Goal: Information Seeking & Learning: Check status

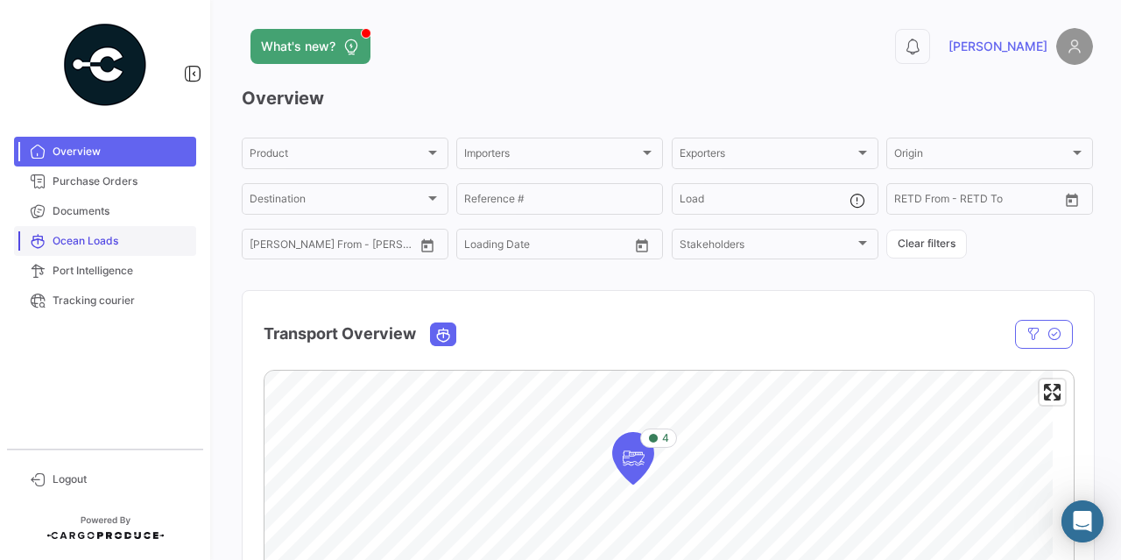
click at [109, 236] on span "Ocean Loads" at bounding box center [121, 241] width 137 height 16
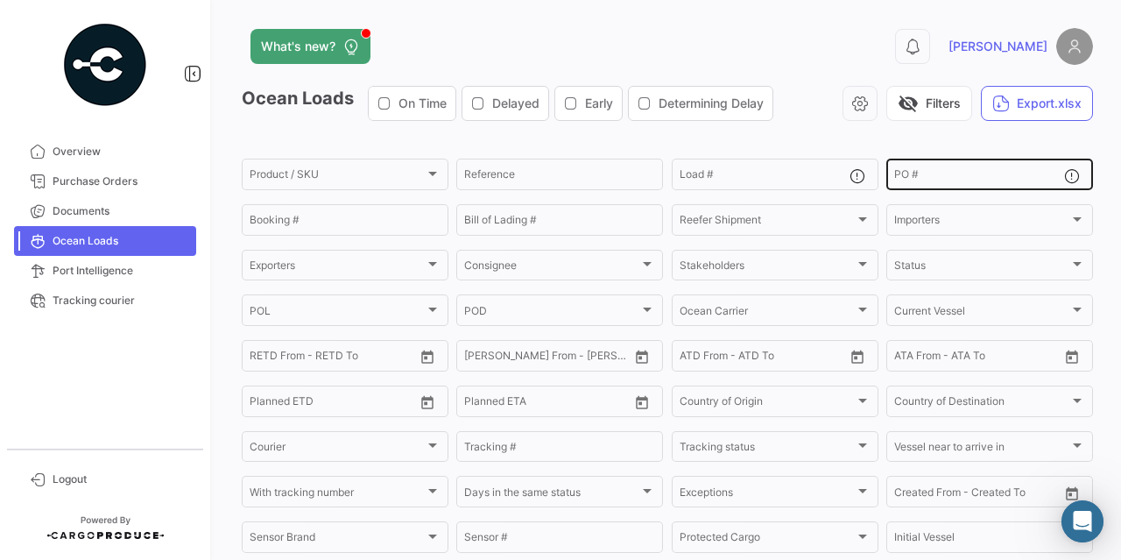
click at [915, 172] on input "PO #" at bounding box center [979, 177] width 170 height 12
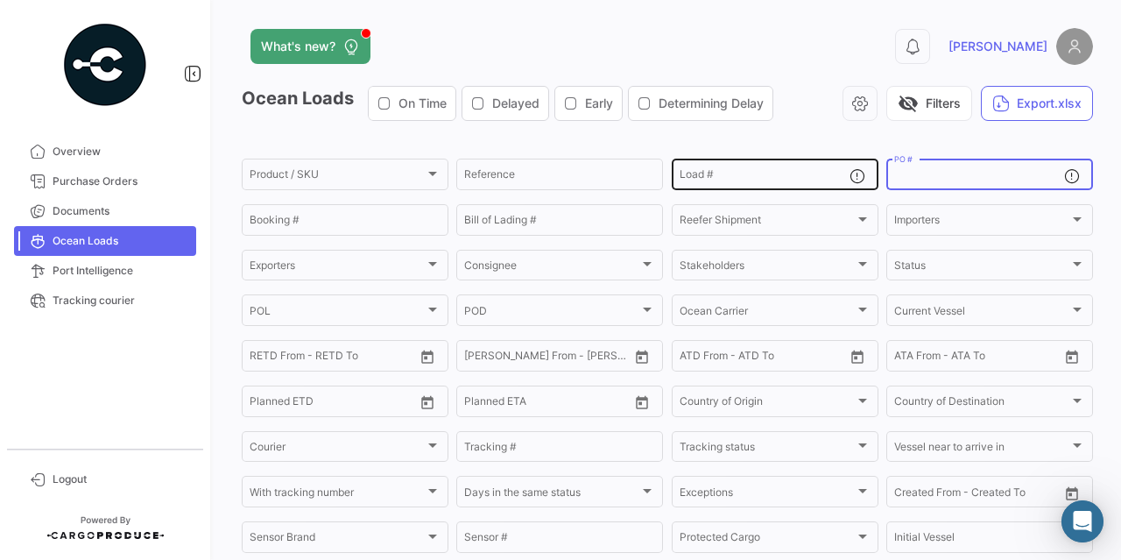
click at [689, 166] on div "Load #" at bounding box center [765, 173] width 170 height 34
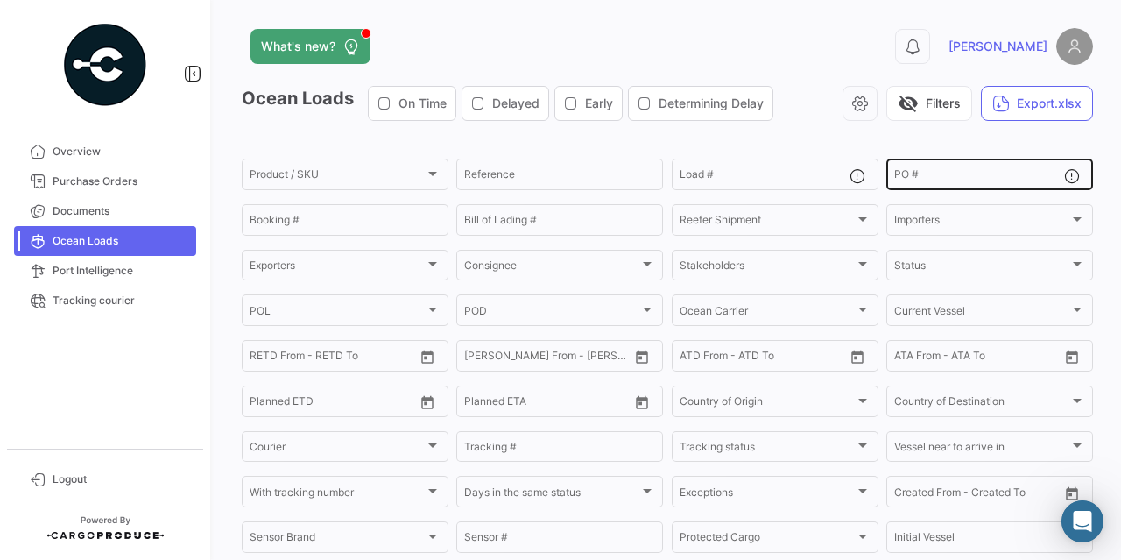
click at [950, 169] on div "PO #" at bounding box center [979, 173] width 170 height 34
click at [795, 25] on div "What's new? 0 [PERSON_NAME] Loads On Time Delayed Early Determining Delay visib…" at bounding box center [668, 280] width 908 height 560
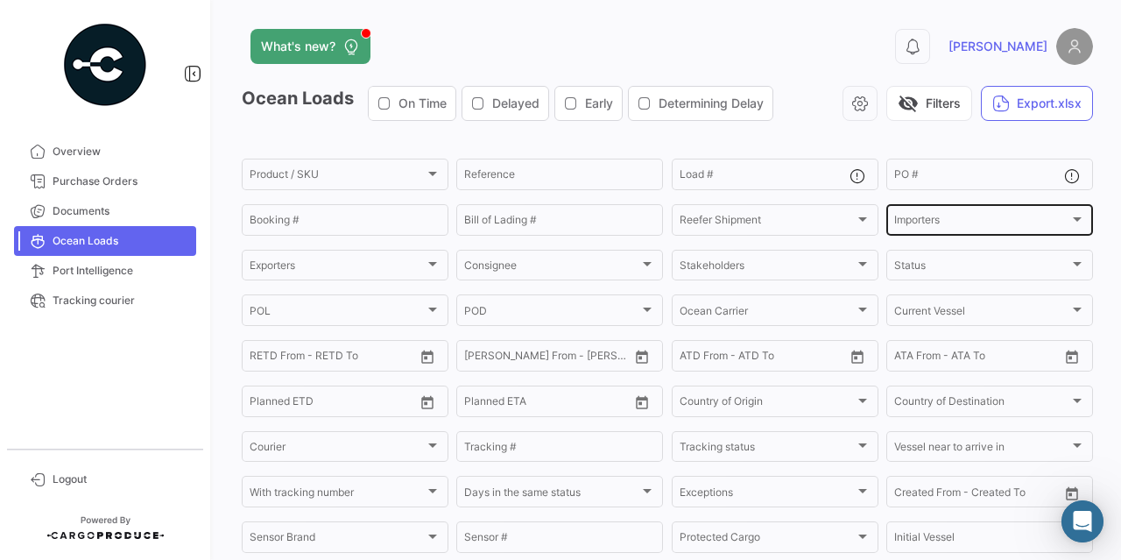
click at [1070, 215] on div at bounding box center [1078, 219] width 16 height 14
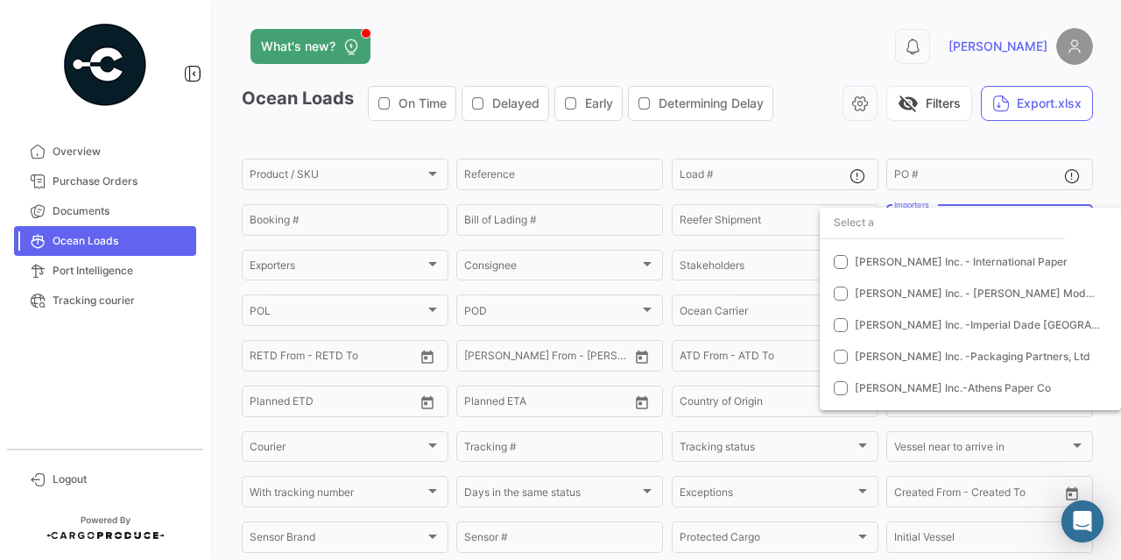
scroll to position [175, 0]
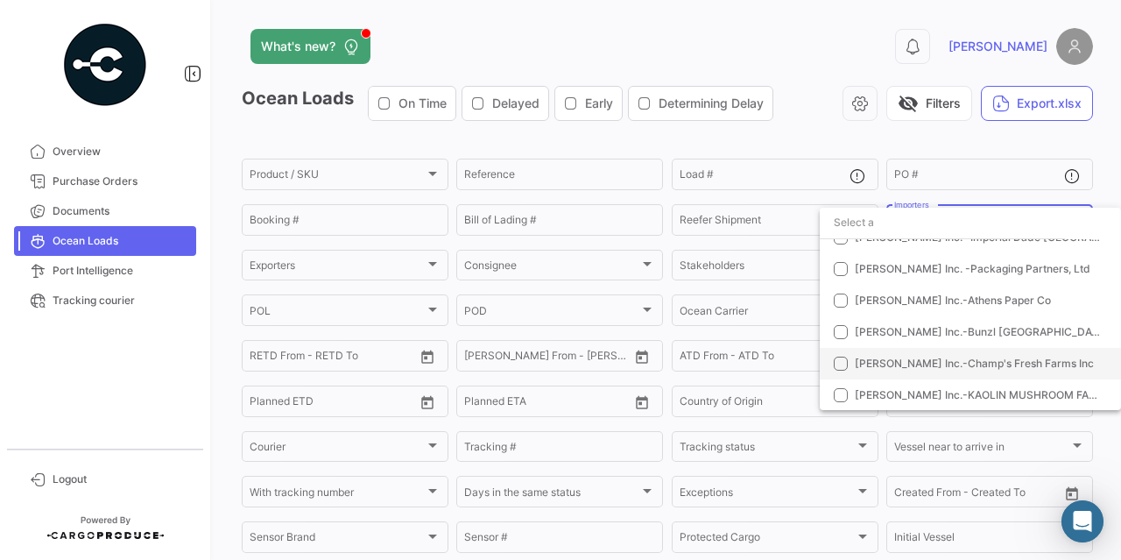
click at [999, 359] on span "[PERSON_NAME] Inc.-Champ's Fresh Farms Inc" at bounding box center [974, 363] width 239 height 13
click at [783, 48] on div at bounding box center [560, 280] width 1121 height 560
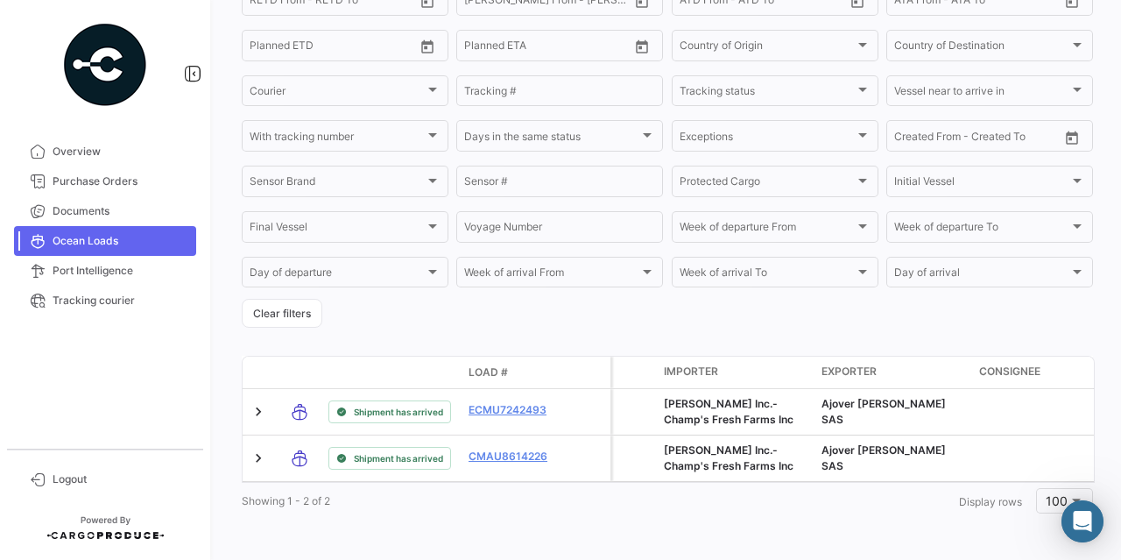
scroll to position [374, 0]
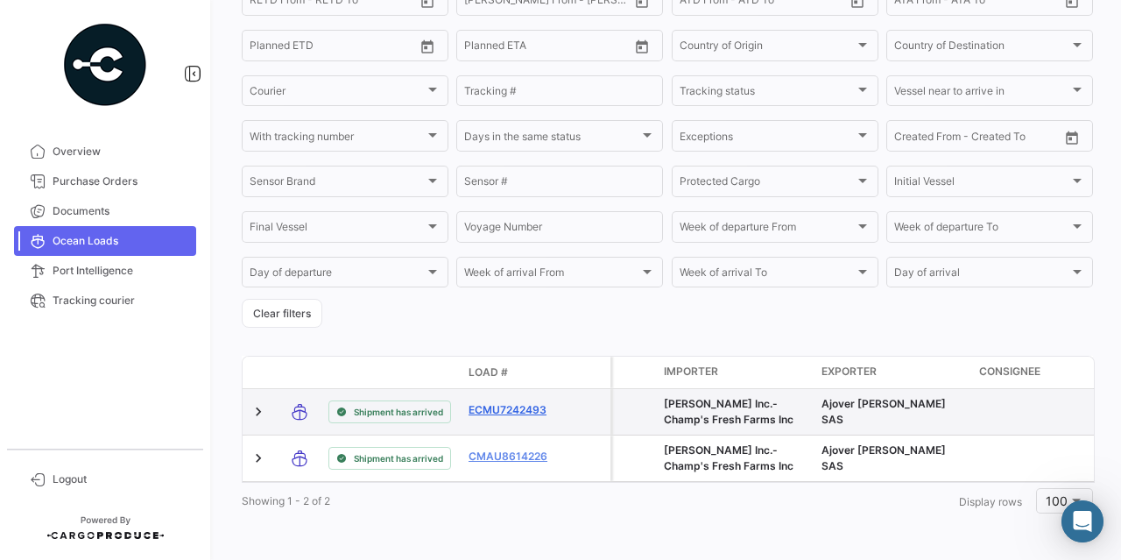
click at [513, 402] on link "ECMU7242493" at bounding box center [514, 410] width 91 height 16
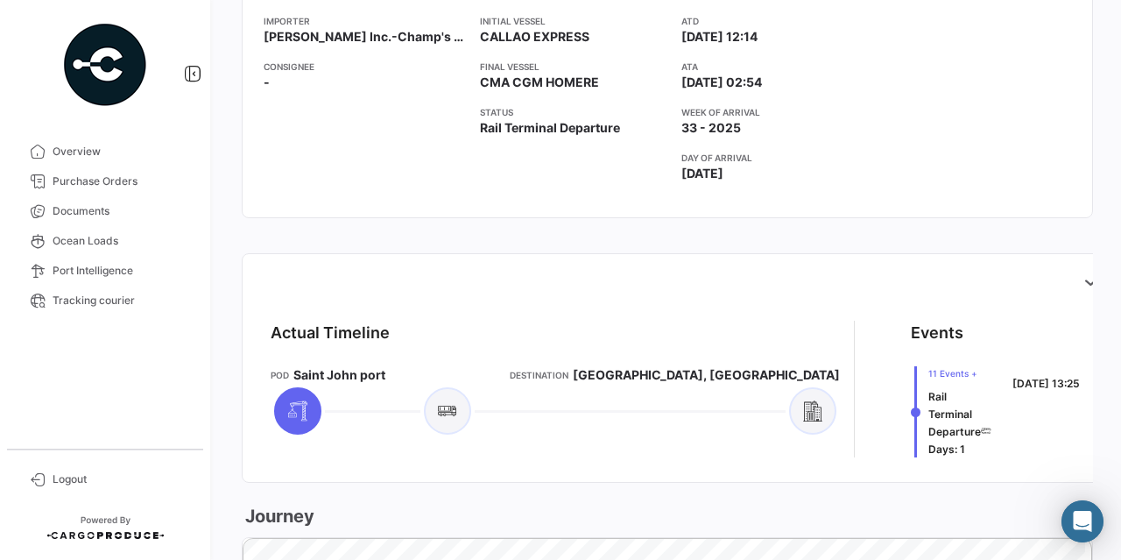
scroll to position [438, 0]
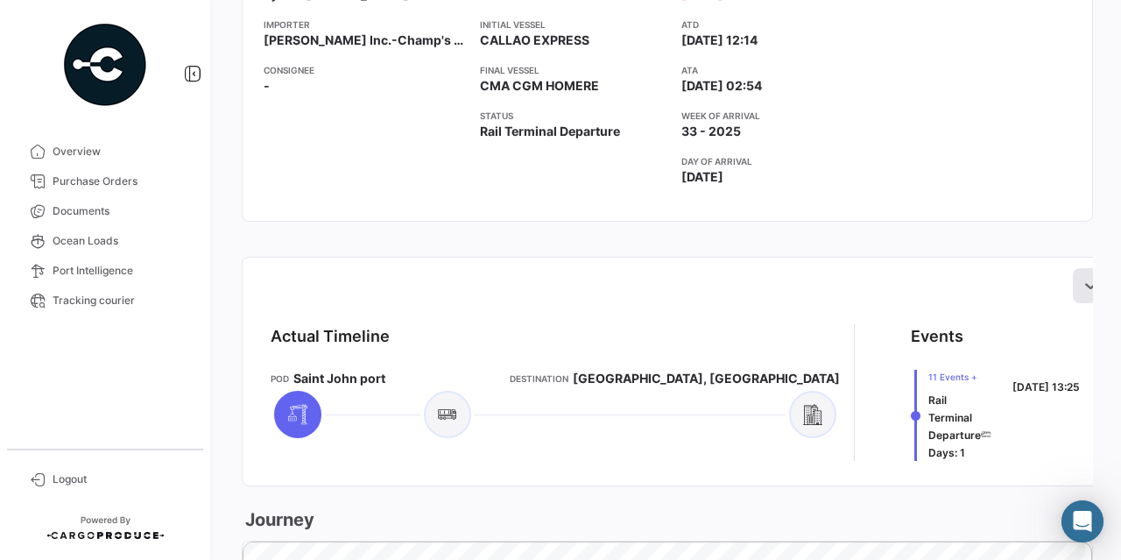
click at [1082, 278] on icon at bounding box center [1091, 286] width 18 height 18
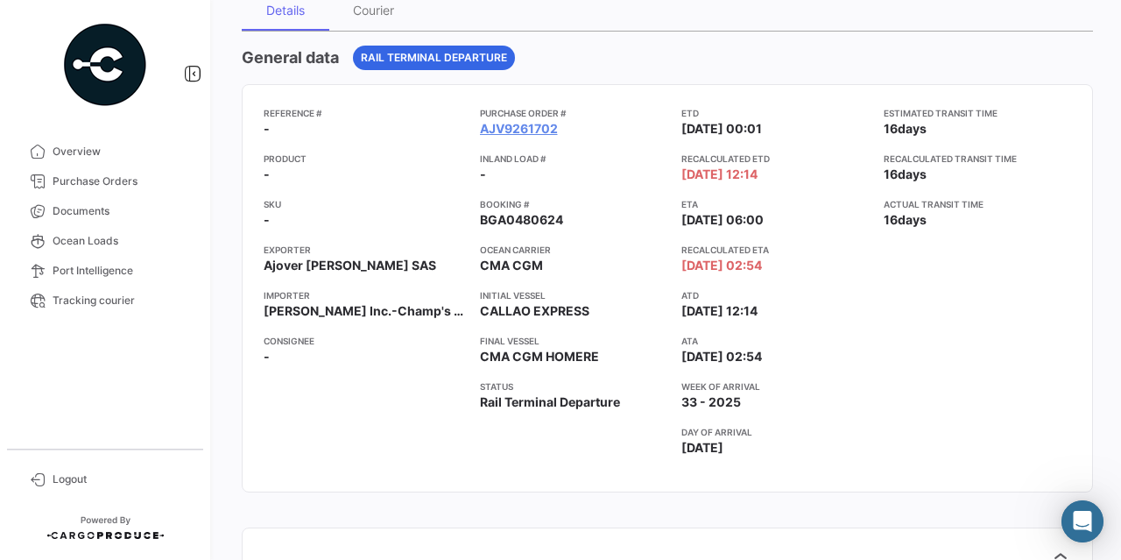
scroll to position [175, 0]
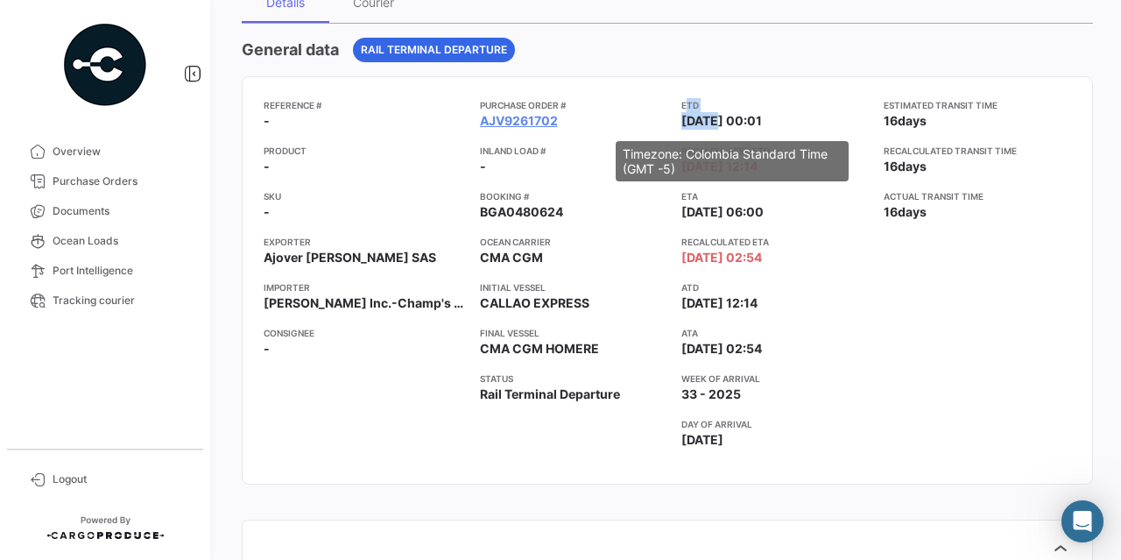
drag, startPoint x: 680, startPoint y: 110, endPoint x: 704, endPoint y: 122, distance: 27.4
click at [704, 122] on app-card-info-label "ETD [DATE] 00:01" at bounding box center [776, 114] width 188 height 32
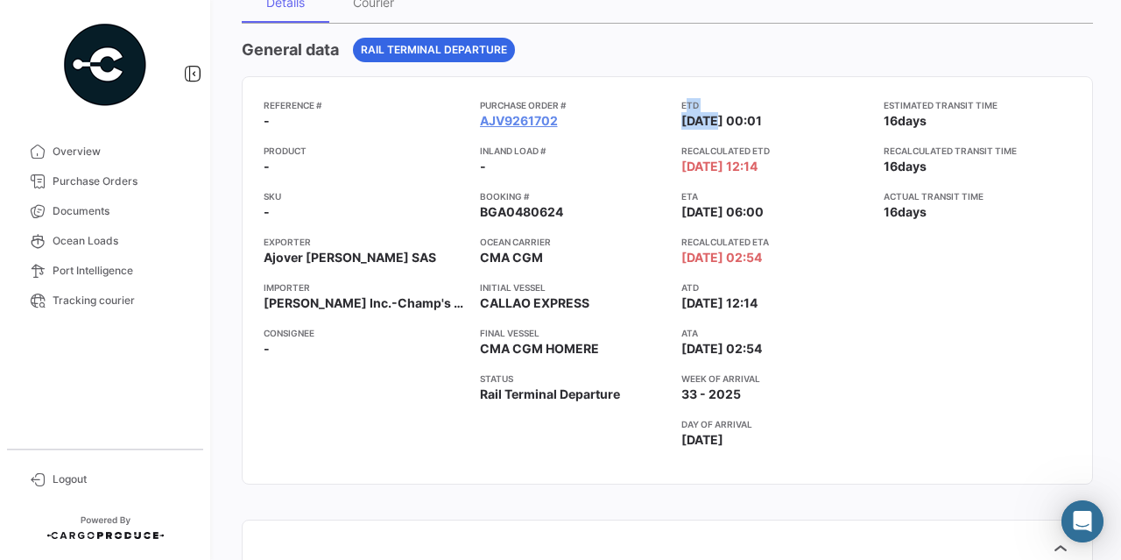
click at [704, 122] on span "[DATE] 00:01" at bounding box center [722, 121] width 81 height 18
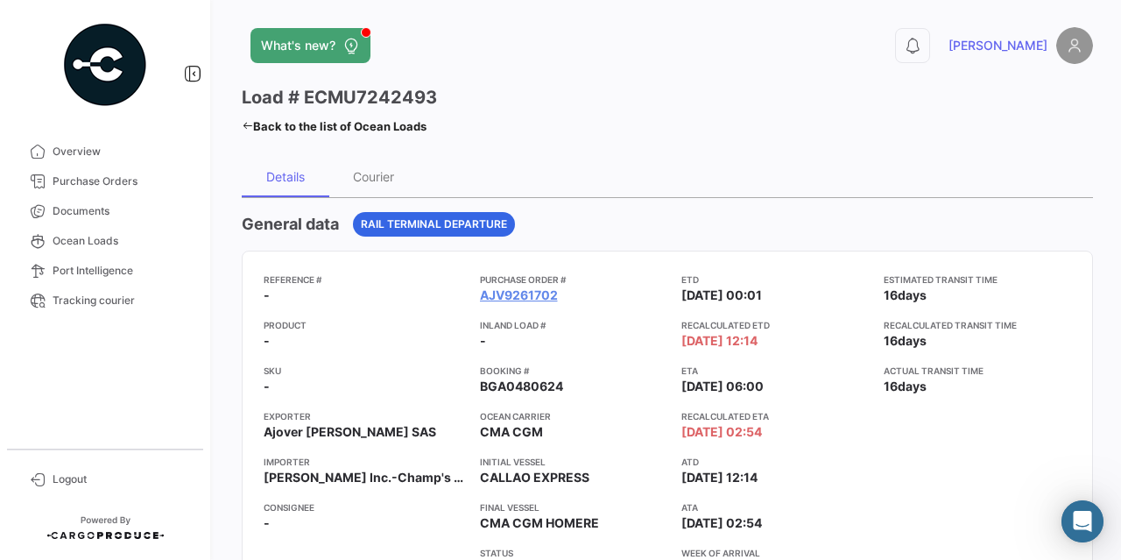
scroll to position [0, 0]
click at [72, 239] on span "Ocean Loads" at bounding box center [121, 241] width 137 height 16
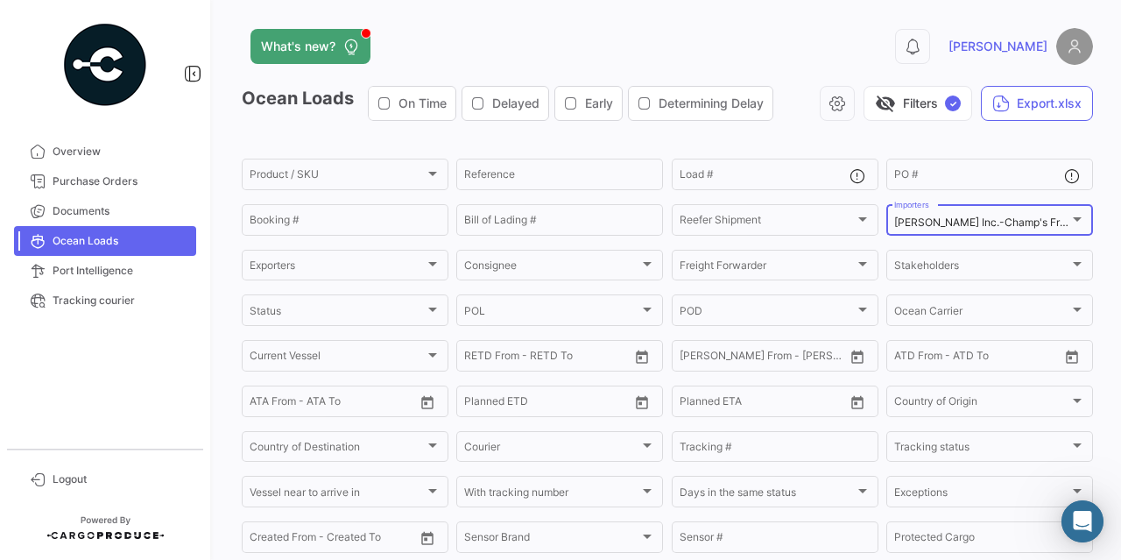
click at [1073, 218] on div at bounding box center [1077, 219] width 9 height 4
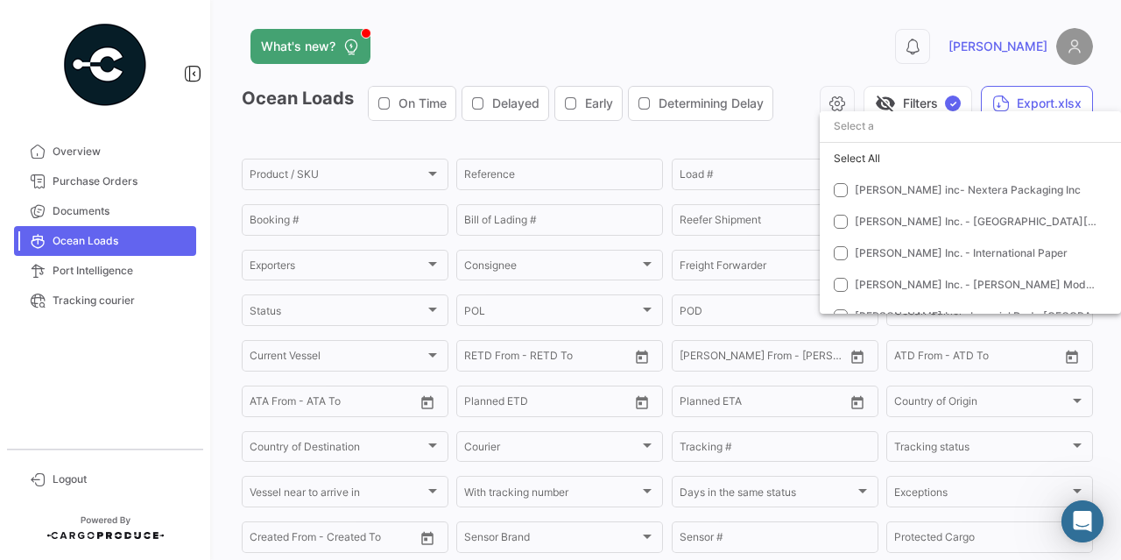
scroll to position [273, 0]
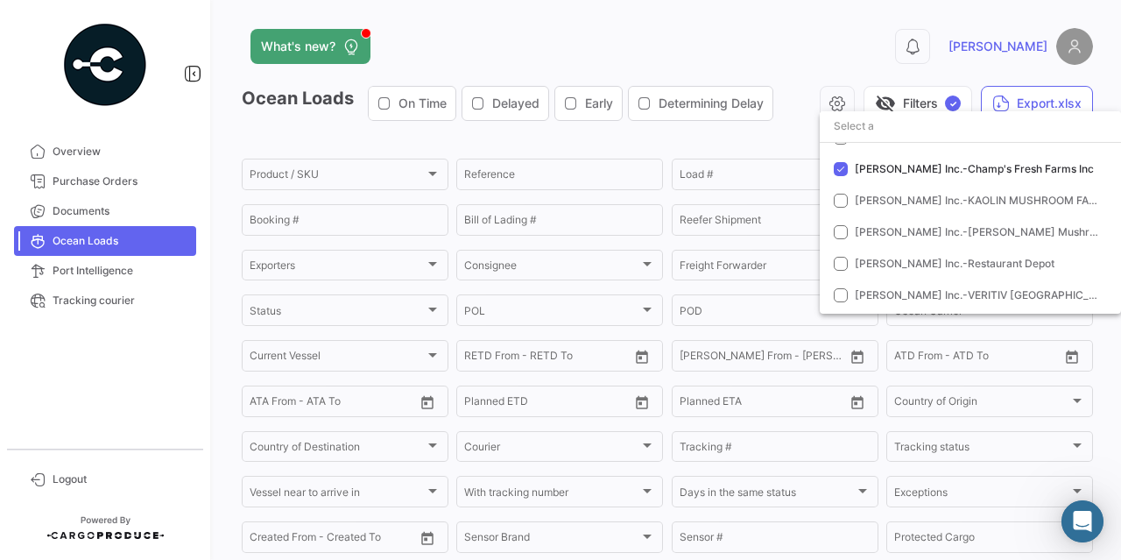
click at [852, 28] on div at bounding box center [560, 280] width 1121 height 560
